Goal: Share content: Distribute website content to other platforms or users

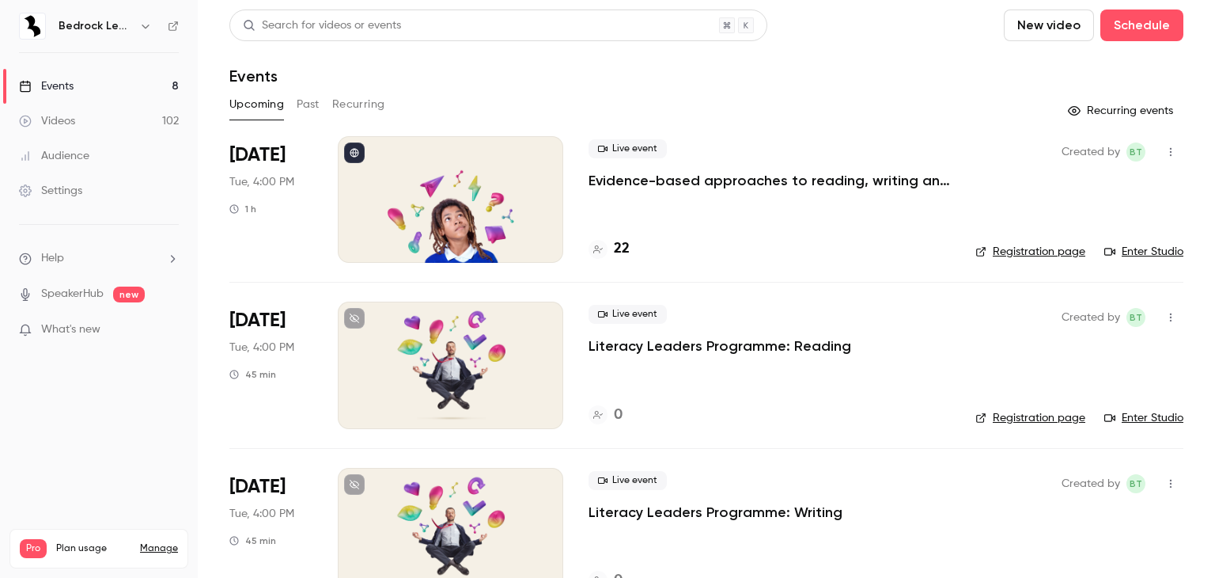
click at [98, 124] on link "Videos 102" at bounding box center [99, 121] width 198 height 35
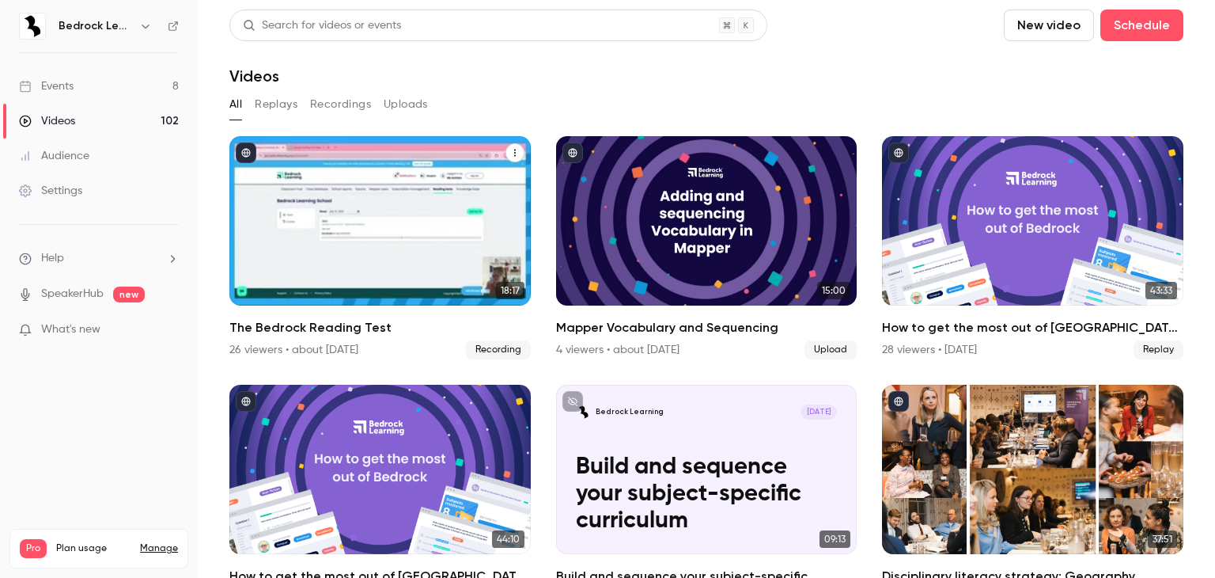
click at [381, 322] on h2 "The Bedrock Reading Test" at bounding box center [379, 327] width 301 height 19
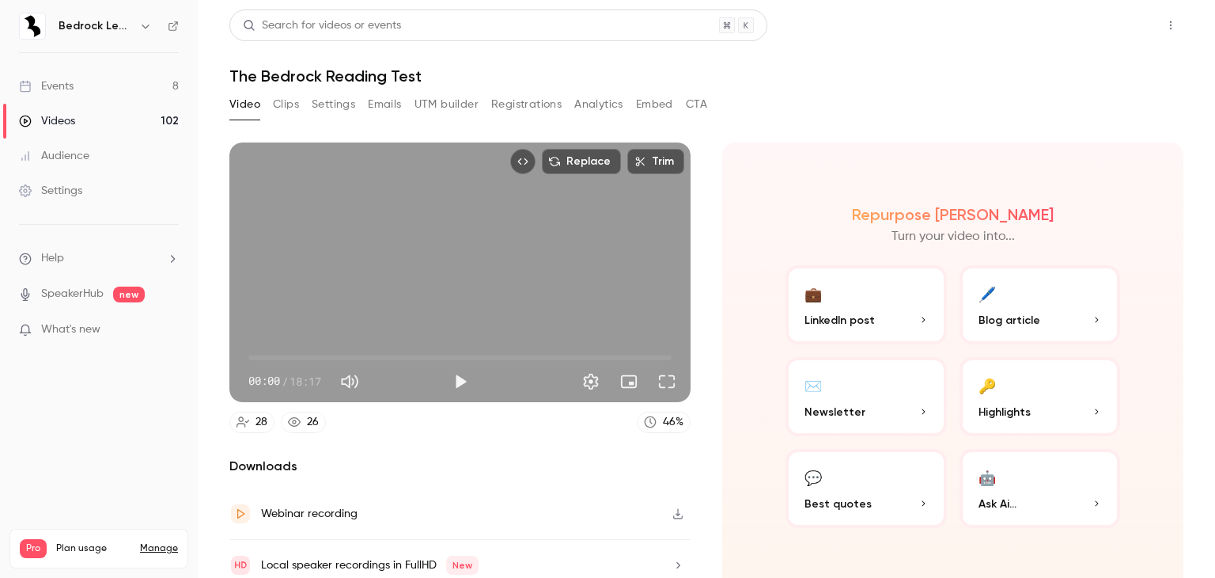
click at [1094, 32] on button "Share" at bounding box center [1114, 25] width 63 height 32
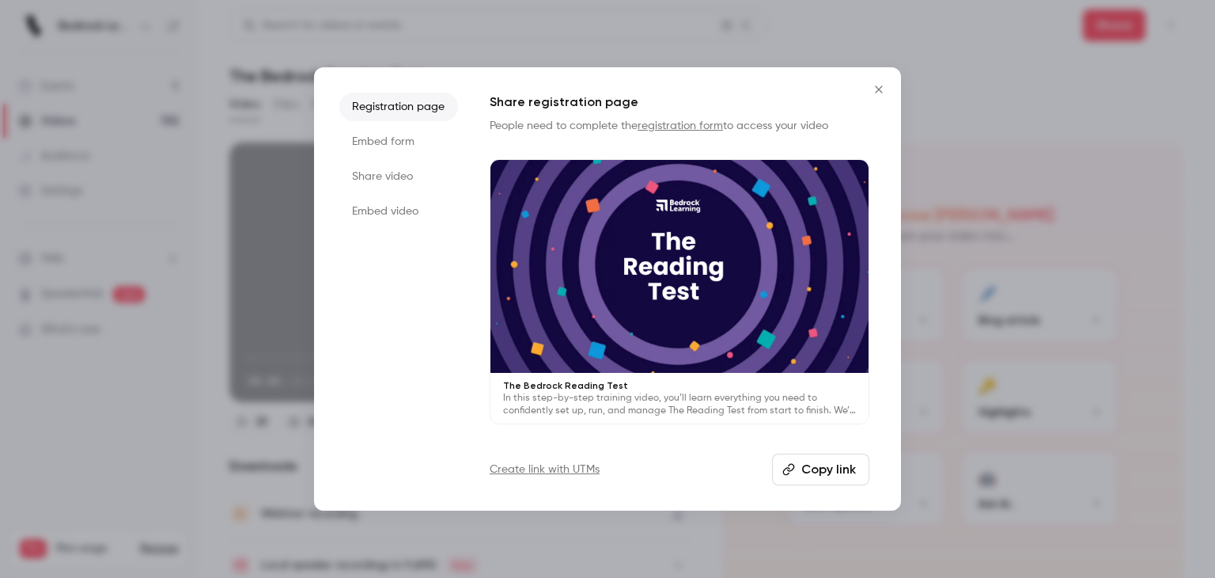
click at [828, 466] on button "Copy link" at bounding box center [820, 469] width 97 height 32
